Goal: Task Accomplishment & Management: Complete application form

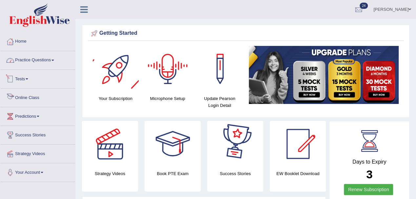
click at [31, 58] on link "Practice Questions" at bounding box center [37, 59] width 75 height 16
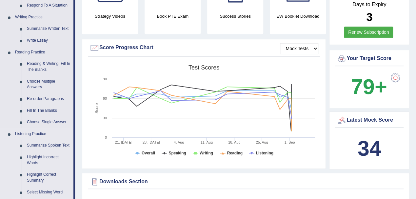
scroll to position [131, 0]
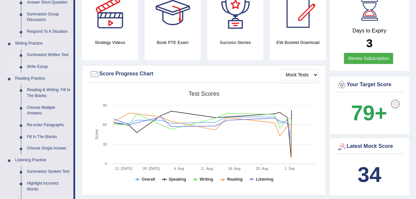
click at [39, 68] on link "Write Essay" at bounding box center [49, 67] width 50 height 12
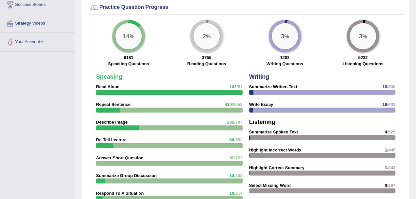
scroll to position [497, 0]
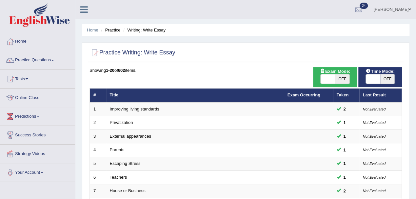
click at [391, 79] on span "OFF" at bounding box center [387, 78] width 14 height 9
checkbox input "true"
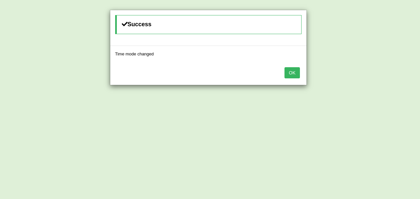
click at [291, 74] on button "OK" at bounding box center [291, 72] width 15 height 11
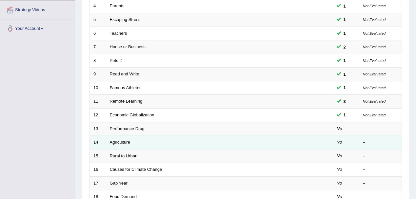
scroll to position [175, 0]
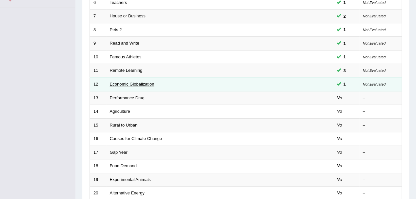
click at [124, 82] on link "Economic Globalization" at bounding box center [132, 84] width 45 height 5
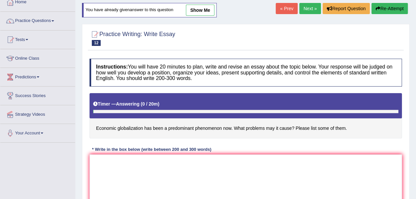
scroll to position [87, 0]
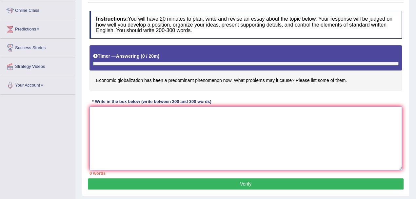
click at [156, 133] on textarea at bounding box center [246, 139] width 313 height 64
click at [145, 112] on textarea "The growing influence of economic globalization" at bounding box center [246, 139] width 313 height 64
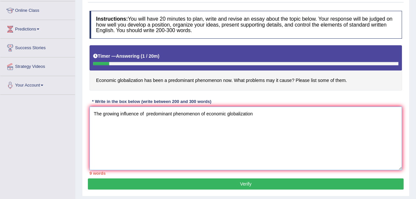
click at [146, 112] on textarea "The growing influence of predominant phenomenon of economic globalization" at bounding box center [246, 139] width 313 height 64
drag, startPoint x: 256, startPoint y: 112, endPoint x: 264, endPoint y: 122, distance: 13.5
click at [256, 112] on textarea "The growing influence of predominant phenomenon of economic globalization" at bounding box center [246, 139] width 313 height 64
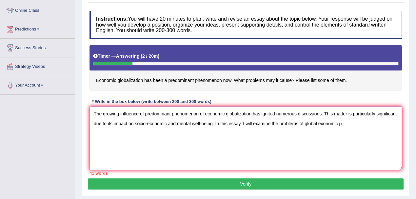
click at [342, 121] on textarea "The growing influence of predominant phenomenon of economic globalization has i…" at bounding box center [246, 139] width 313 height 64
click at [298, 124] on textarea "The growing influence of predominant phenomenon of economic globalization has i…" at bounding box center [246, 139] width 313 height 64
click at [352, 123] on textarea "The growing influence of predominant phenomenon of economic globalization has i…" at bounding box center [246, 139] width 313 height 64
click at [391, 124] on textarea "The growing influence of predominant phenomenon of economic globalization has i…" at bounding box center [246, 139] width 313 height 64
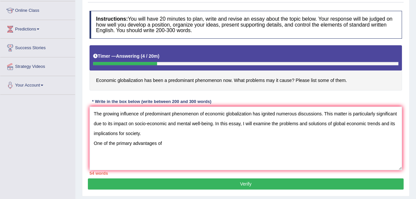
drag, startPoint x: 95, startPoint y: 79, endPoint x: 233, endPoint y: 79, distance: 137.7
click at [233, 79] on h4 "Economic globalization has been a predominant phenomenon now. What problems may…" at bounding box center [246, 67] width 313 height 45
click at [170, 140] on textarea "The growing influence of predominant phenomenon of economic globalization has i…" at bounding box center [246, 139] width 313 height 64
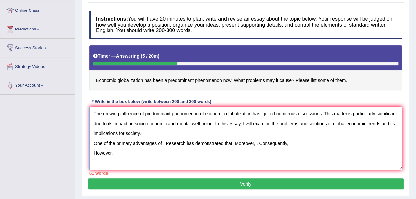
click at [293, 144] on textarea "The growing influence of predominant phenomenon of economic globalization has i…" at bounding box center [246, 139] width 313 height 64
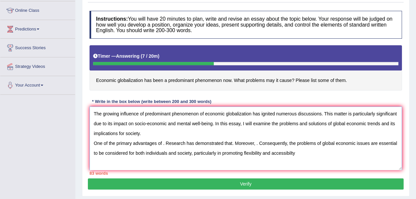
click at [316, 153] on textarea "The growing influence of predominant phenomenon of economic globalization has i…" at bounding box center [246, 139] width 313 height 64
click at [336, 153] on textarea "The growing influence of predominant phenomenon of economic globalization has i…" at bounding box center [246, 139] width 313 height 64
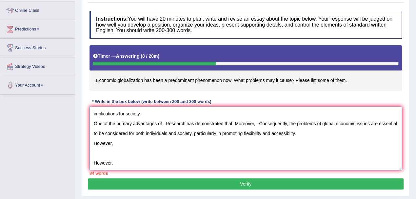
drag, startPoint x: 119, startPoint y: 143, endPoint x: 91, endPoint y: 140, distance: 27.7
click at [91, 140] on textarea "The growing influence of predominant phenomenon of economic globalization has i…" at bounding box center [246, 139] width 313 height 64
click at [121, 162] on textarea "The growing influence of predominant phenomenon of economic globalization has i…" at bounding box center [246, 139] width 313 height 64
paste textarea "ncreasing interdependence of national economie"
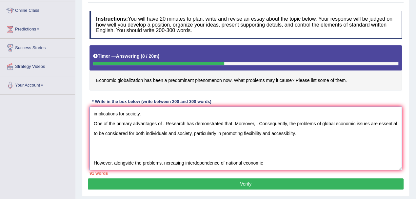
click at [163, 162] on textarea "The growing influence of predominant phenomenon of economic globalization has i…" at bounding box center [246, 139] width 313 height 64
click at [271, 162] on textarea "The growing influence of predominant phenomenon of economic globalization has i…" at bounding box center [246, 139] width 313 height 64
click at [267, 160] on textarea "The growing influence of predominant phenomenon of economic globalization has i…" at bounding box center [246, 139] width 313 height 64
click at [315, 162] on textarea "The growing influence of predominant phenomenon of economic globalization has i…" at bounding box center [246, 139] width 313 height 64
click at [353, 163] on textarea "The growing influence of predominant phenomenon of economic globalization has i…" at bounding box center [246, 139] width 313 height 64
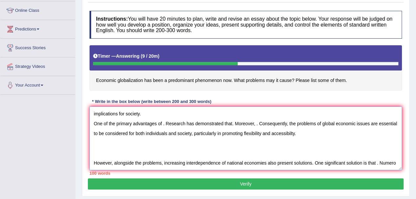
scroll to position [25, 0]
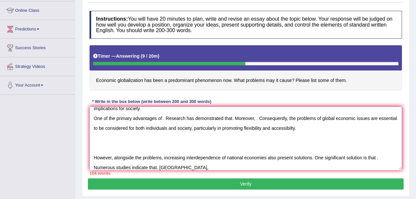
click at [255, 118] on textarea "The growing influence of predominant phenomenon of economic globalization has i…" at bounding box center [246, 139] width 313 height 64
click at [206, 166] on textarea "The growing influence of predominant phenomenon of economic globalization has i…" at bounding box center [246, 139] width 313 height 64
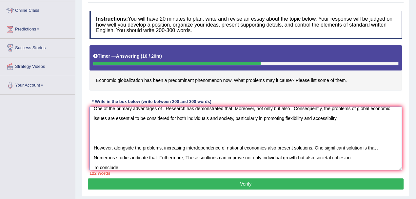
scroll to position [0, 0]
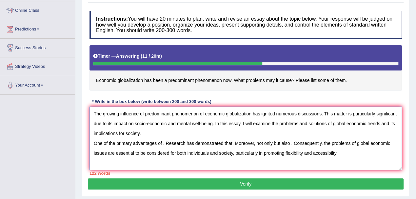
drag, startPoint x: 145, startPoint y: 113, endPoint x: 251, endPoint y: 114, distance: 105.9
click at [251, 114] on textarea "The growing influence of predominant phenomenon of economic globalization has i…" at bounding box center [246, 139] width 313 height 64
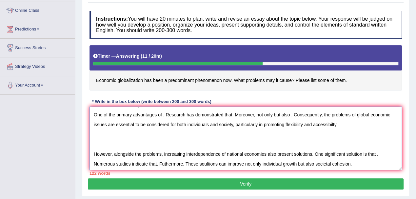
scroll to position [39, 0]
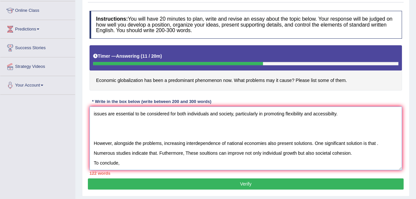
click at [128, 161] on textarea "The growing influence of predominant phenomenon of economic globalization has i…" at bounding box center [246, 139] width 313 height 64
paste textarea "predominant phenomenon of economic globalization"
click at [233, 161] on textarea "The growing influence of predominant phenomenon of economic globalization has i…" at bounding box center [246, 139] width 313 height 64
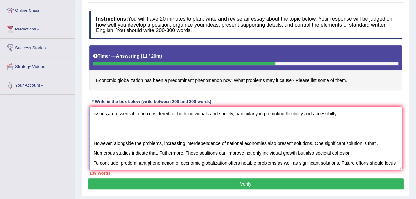
scroll to position [45, 0]
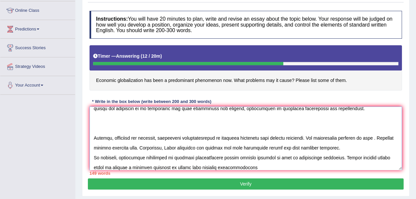
click at [218, 165] on textarea at bounding box center [246, 139] width 313 height 64
click at [266, 165] on textarea at bounding box center [246, 139] width 313 height 64
click at [266, 167] on textarea at bounding box center [246, 139] width 313 height 64
click at [362, 166] on textarea at bounding box center [246, 139] width 313 height 64
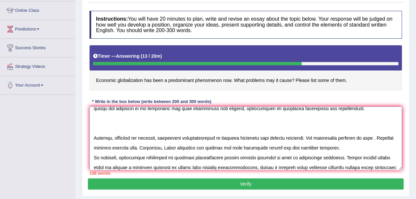
scroll to position [54, 0]
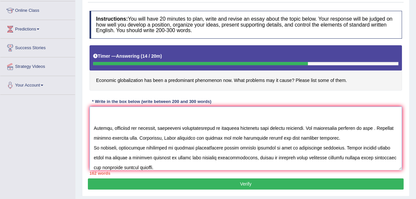
click at [109, 168] on textarea at bounding box center [246, 139] width 313 height 64
click at [295, 157] on textarea at bounding box center [246, 139] width 313 height 64
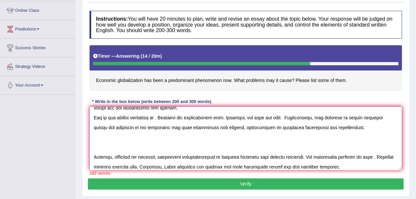
scroll to position [0, 0]
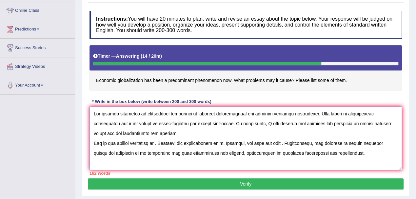
click at [162, 142] on textarea at bounding box center [246, 139] width 313 height 64
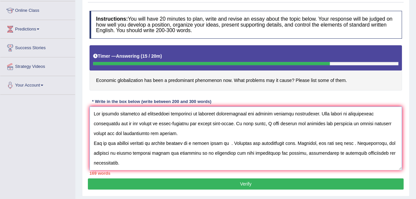
paste textarea "Inequality Between Countries and Within Countries"
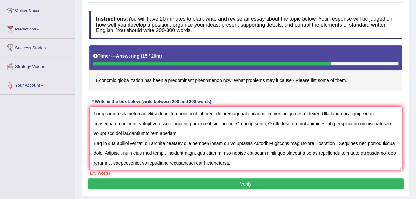
click at [234, 143] on textarea at bounding box center [246, 139] width 313 height 64
click at [256, 142] on textarea at bounding box center [246, 139] width 313 height 64
click at [274, 142] on textarea at bounding box center [246, 139] width 313 height 64
click at [305, 143] on textarea at bounding box center [246, 139] width 313 height 64
click at [318, 142] on textarea at bounding box center [246, 139] width 313 height 64
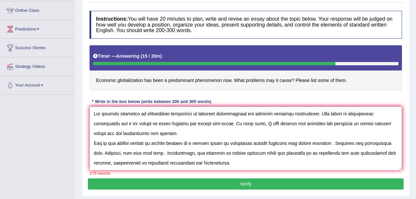
click at [333, 141] on textarea at bounding box center [246, 139] width 313 height 64
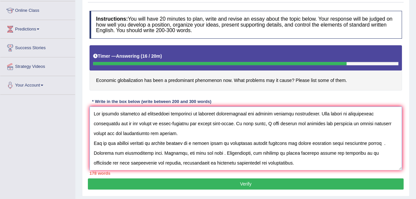
click at [384, 142] on textarea at bounding box center [246, 139] width 313 height 64
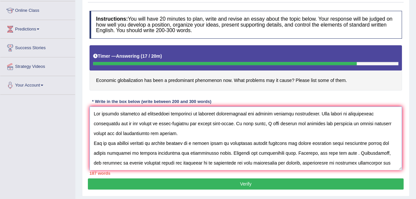
click at [209, 152] on textarea at bounding box center [246, 139] width 313 height 64
click at [292, 152] on textarea at bounding box center [246, 139] width 313 height 64
click at [293, 152] on textarea at bounding box center [246, 139] width 313 height 64
paste textarea "National policies may be influenced by global market forces and foreign investo…"
click at [296, 152] on textarea at bounding box center [246, 139] width 313 height 64
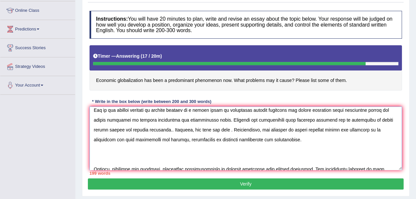
scroll to position [44, 0]
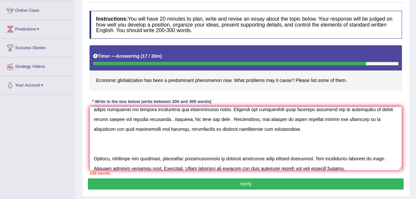
click at [169, 119] on textarea at bounding box center [246, 139] width 313 height 64
click at [190, 118] on textarea at bounding box center [246, 139] width 313 height 64
paste textarea "terconnected global economy via trade, investment, and technologyn"
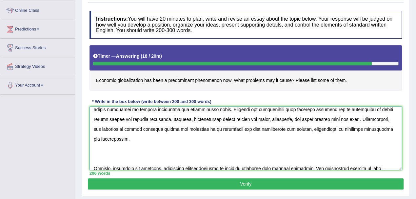
click at [190, 119] on textarea at bounding box center [246, 139] width 313 height 64
click at [348, 119] on textarea at bounding box center [246, 139] width 313 height 64
click at [363, 118] on textarea at bounding box center [246, 139] width 313 height 64
click at [331, 119] on textarea at bounding box center [246, 139] width 313 height 64
click at [350, 118] on textarea at bounding box center [246, 139] width 313 height 64
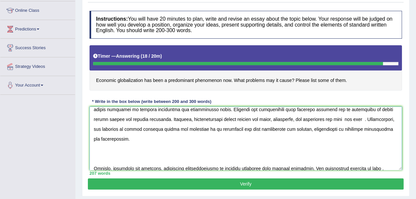
paste textarea "Increased industrial activity and transportation contribute to pollution and cl…"
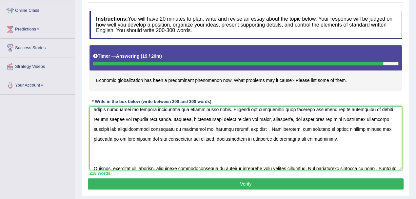
click at [349, 119] on textarea at bounding box center [246, 139] width 313 height 64
click at [233, 129] on textarea at bounding box center [246, 139] width 313 height 64
click at [250, 129] on textarea at bounding box center [246, 139] width 313 height 64
paste textarea "Local cultures may be replaced by dominant global cultures"
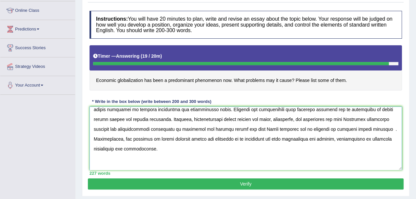
scroll to position [87, 0]
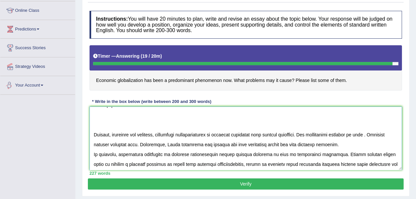
click at [98, 129] on textarea at bounding box center [246, 139] width 313 height 64
click at [94, 134] on textarea at bounding box center [246, 139] width 313 height 64
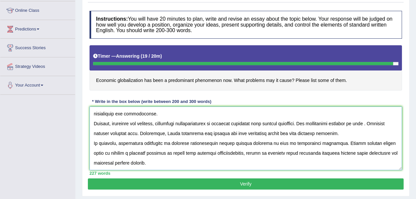
scroll to position [79, 0]
drag, startPoint x: 116, startPoint y: 126, endPoint x: 121, endPoint y: 124, distance: 5.3
click at [121, 124] on textarea at bounding box center [246, 139] width 313 height 64
click at [165, 117] on textarea at bounding box center [246, 139] width 313 height 64
click at [375, 122] on textarea at bounding box center [246, 139] width 313 height 64
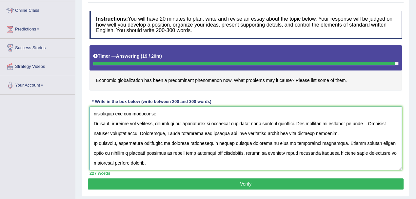
paste textarea "Promote trade agreements that consider labor rights, environmental standards, a…"
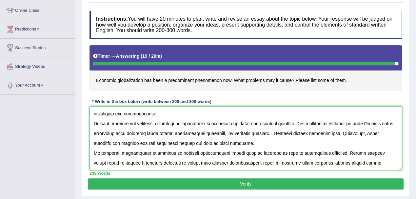
scroll to position [87, 0]
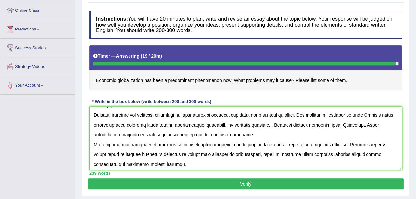
click at [96, 124] on textarea at bounding box center [246, 139] width 313 height 64
click at [286, 124] on textarea at bounding box center [246, 139] width 313 height 64
type textarea "The growing influence of predominant phenomenon of economic globalization has i…"
